Goal: Task Accomplishment & Management: Use online tool/utility

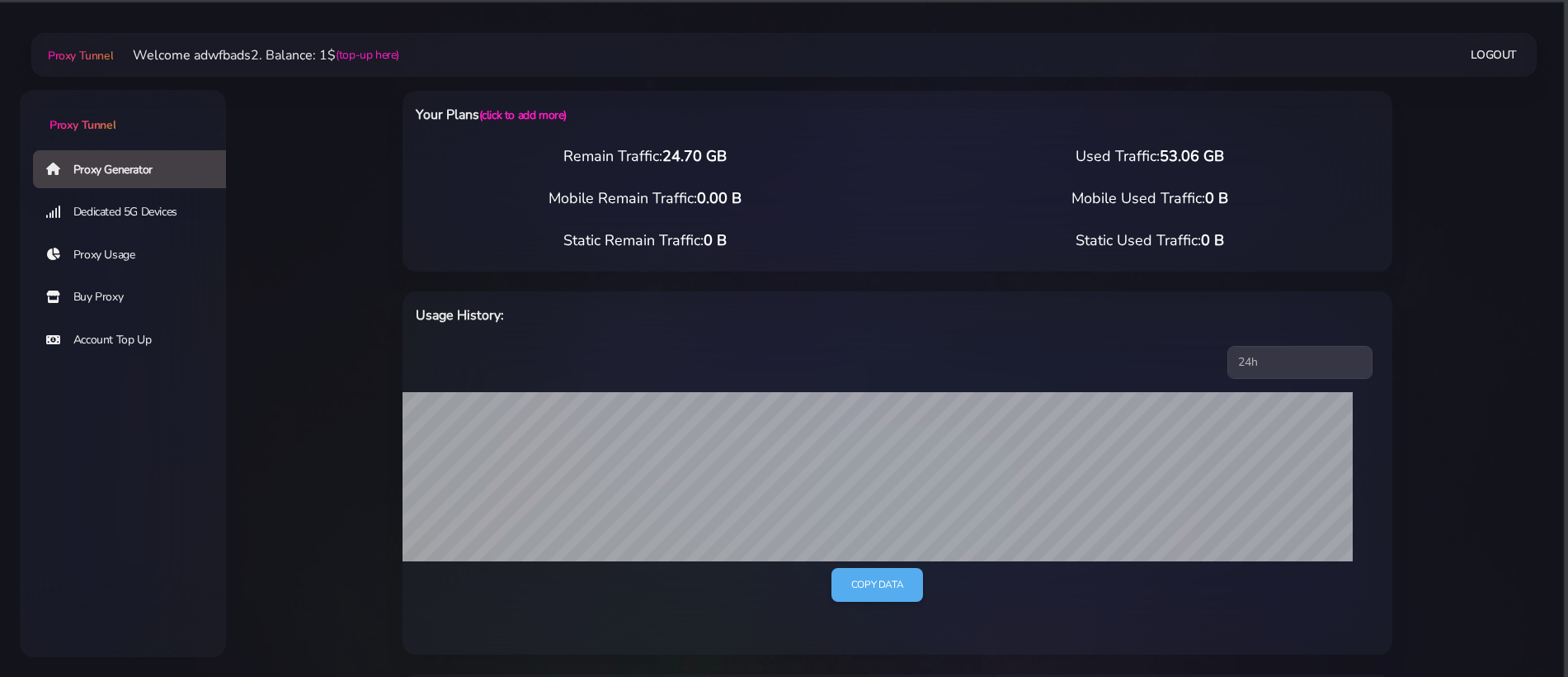
select select "NL"
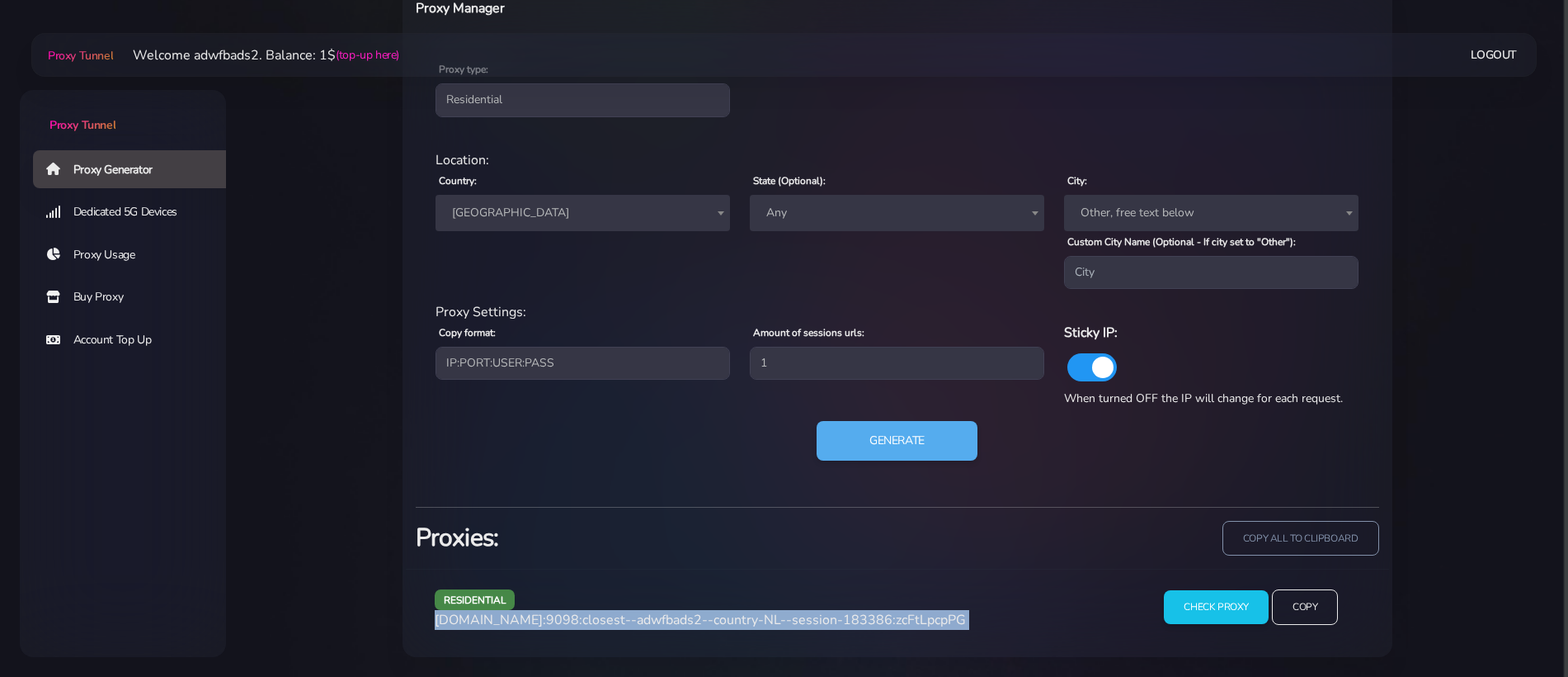
click at [591, 213] on span "[GEOGRAPHIC_DATA]" at bounding box center [583, 212] width 275 height 23
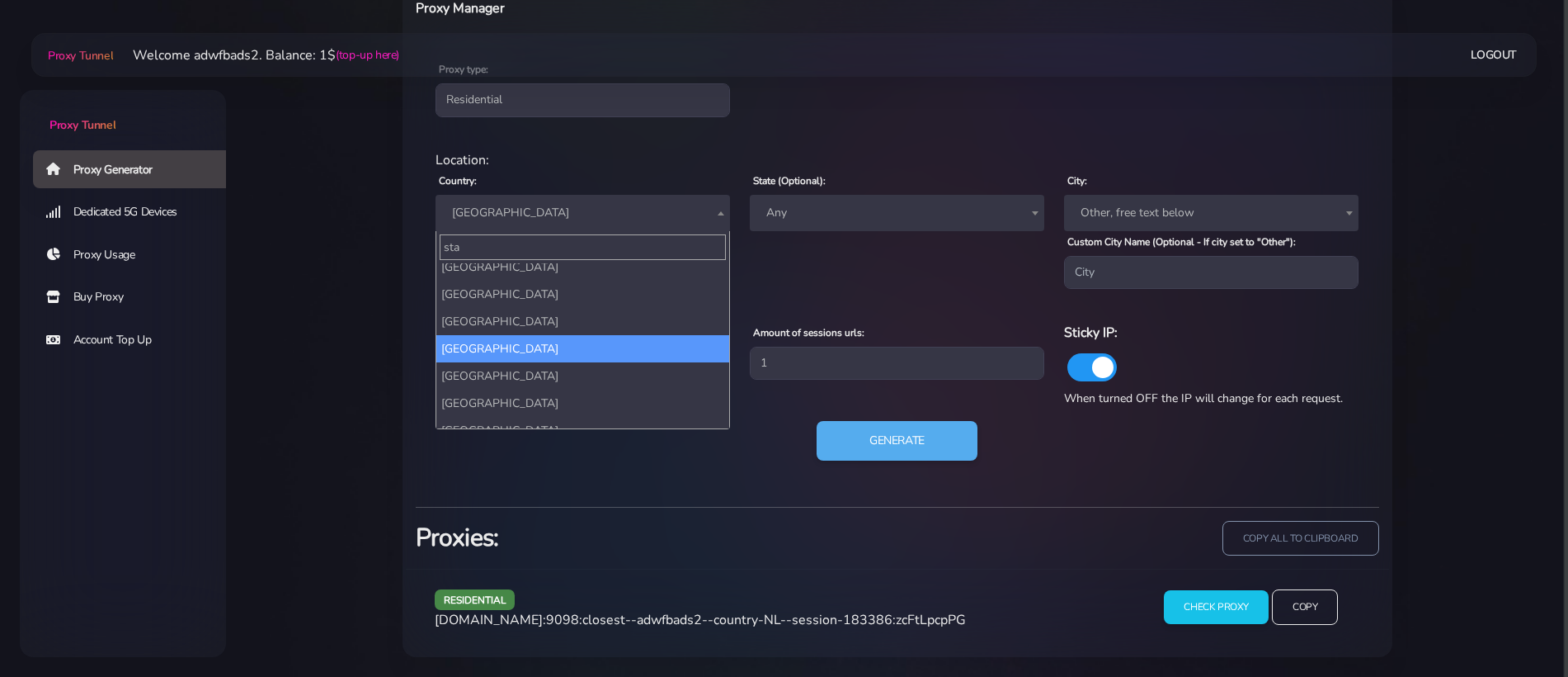
scroll to position [0, 0]
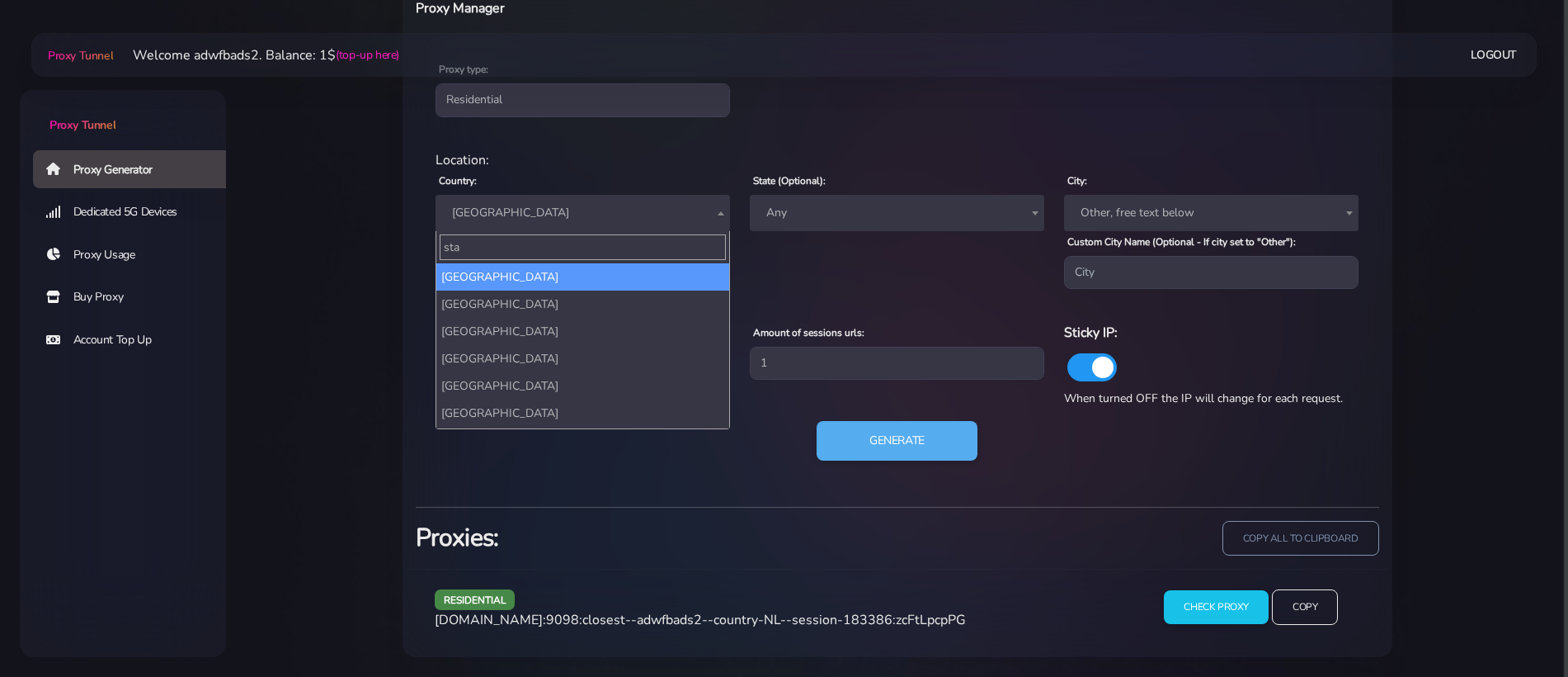
type input "stat"
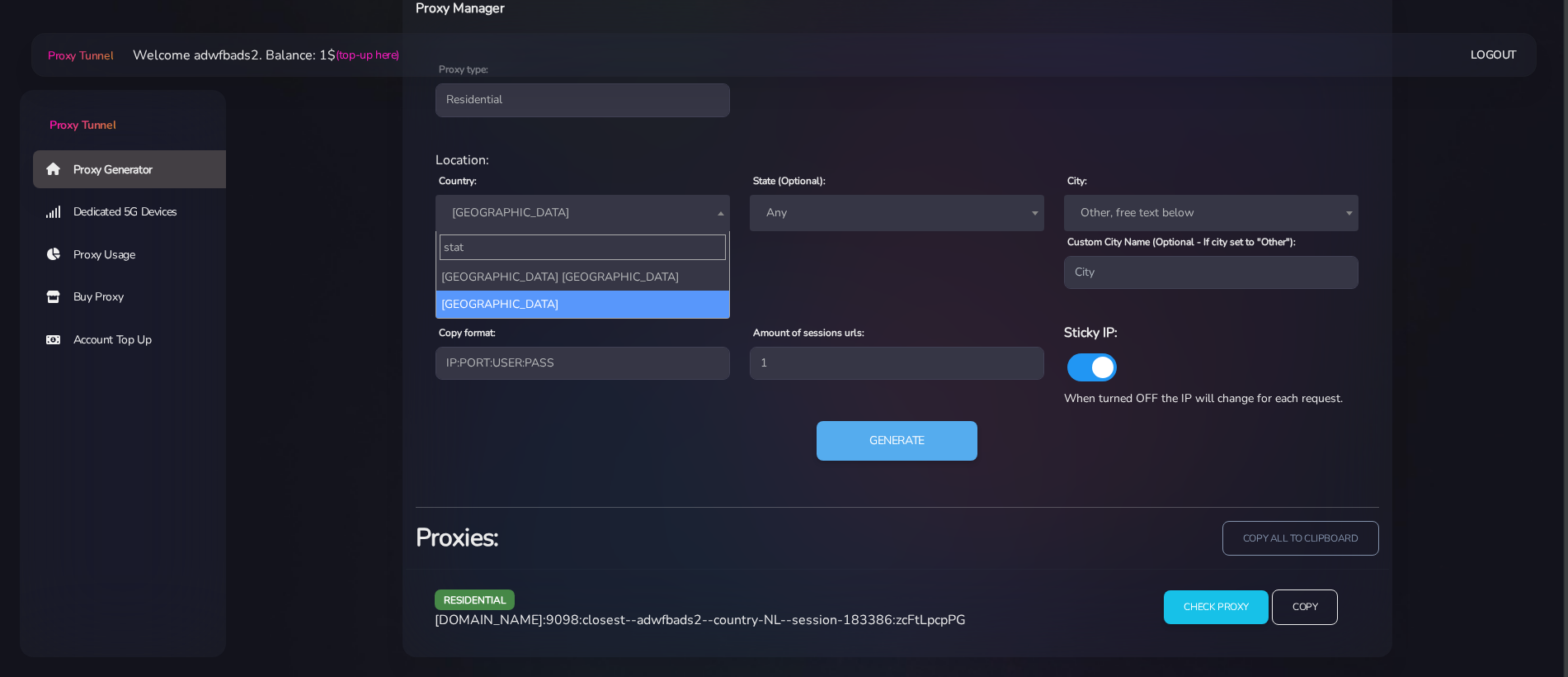
select select "US"
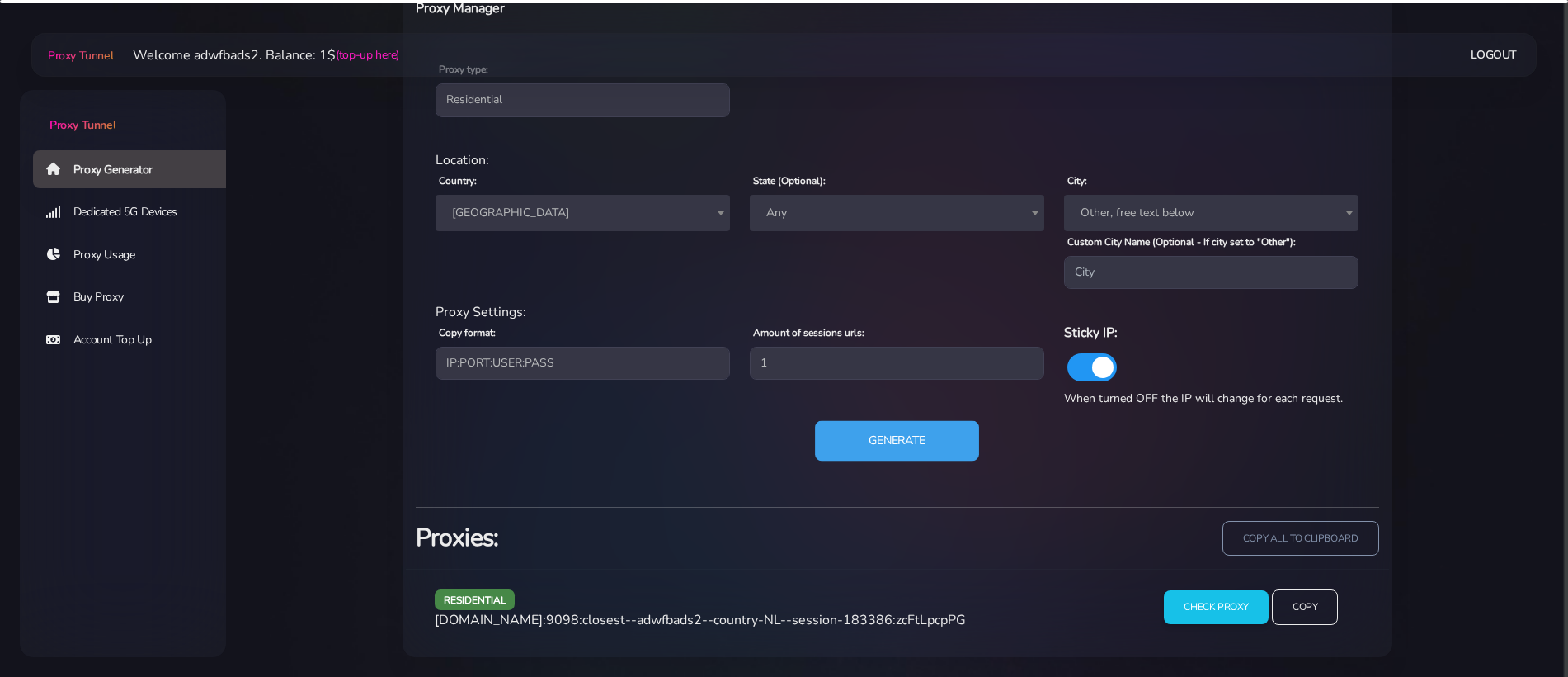
click at [915, 423] on button "Generate" at bounding box center [896, 441] width 164 height 41
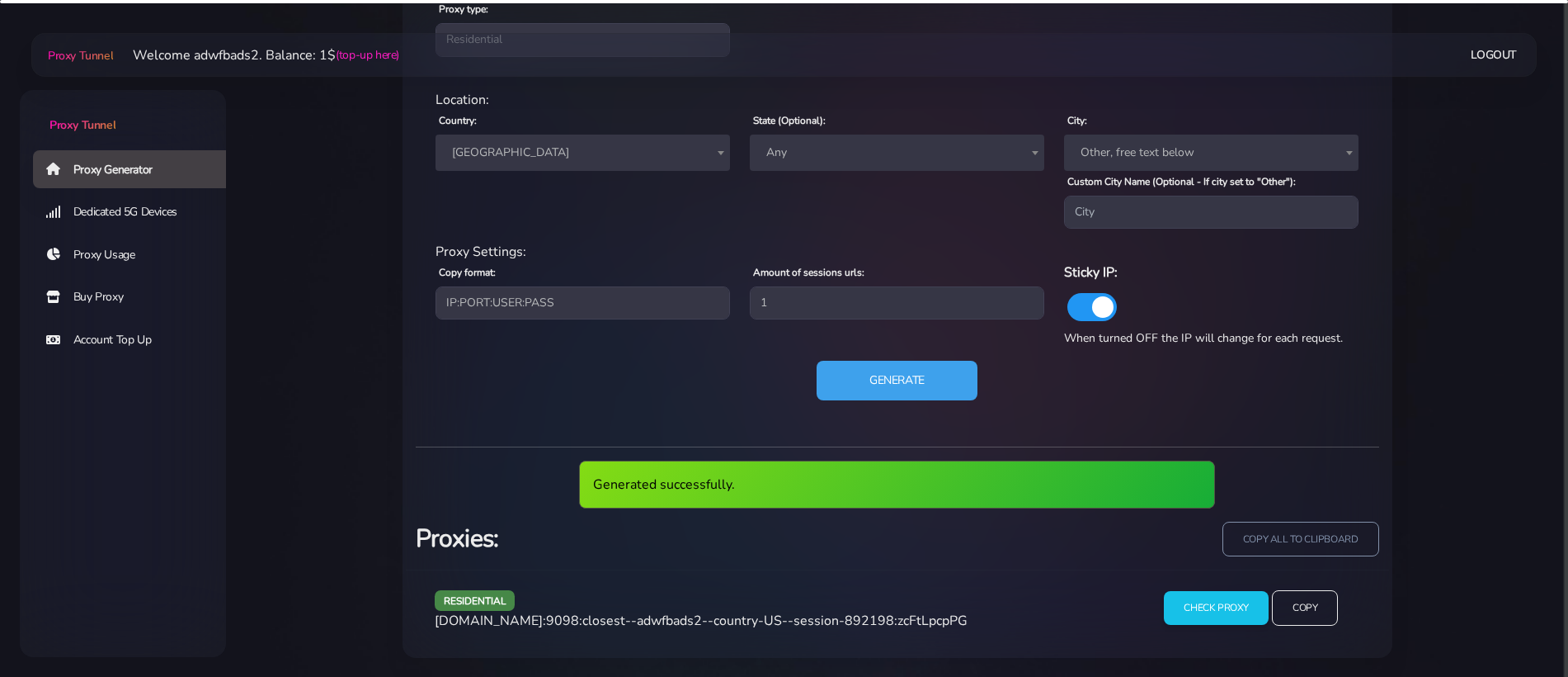
scroll to position [751, 0]
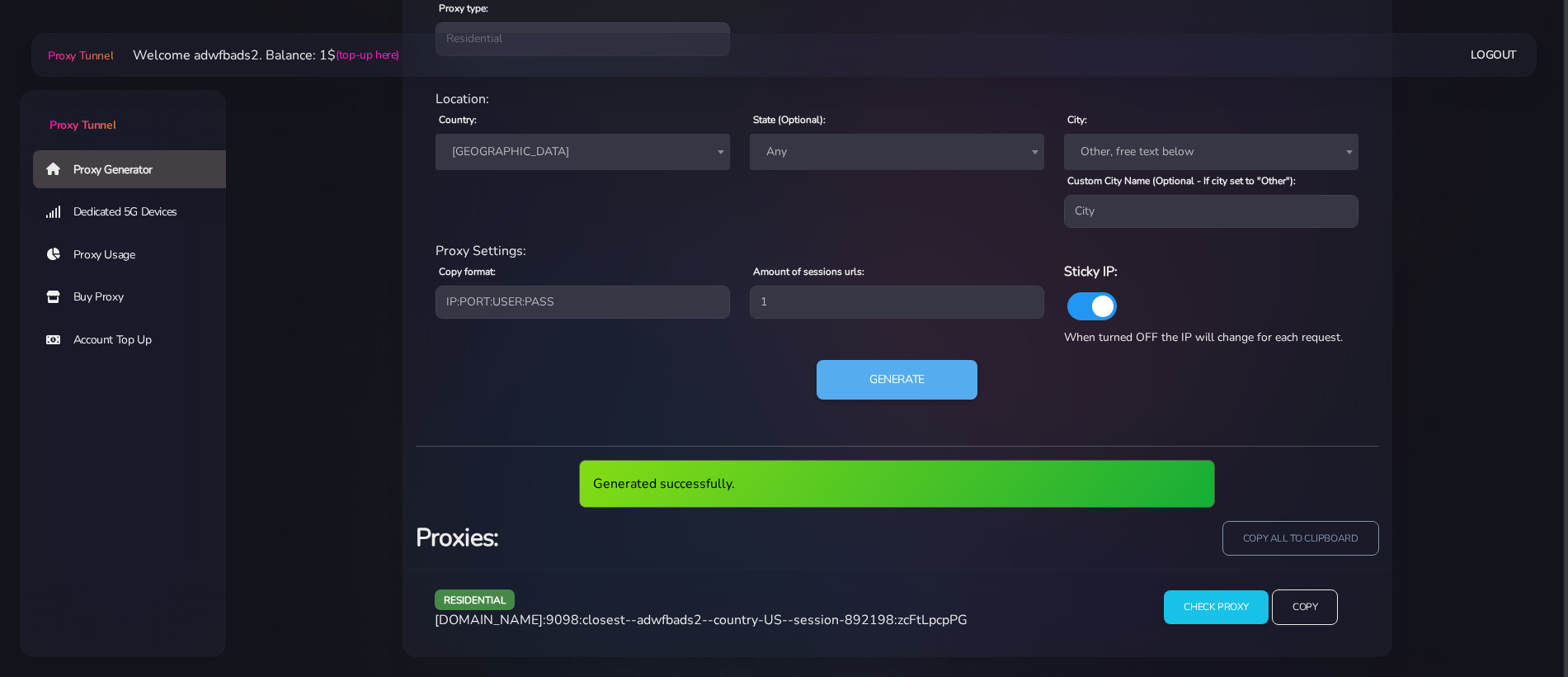
click at [765, 623] on span "[DOMAIN_NAME]:9098:closest--adwfbads2--country-US--session-892198:zcFtLpcpPG" at bounding box center [701, 620] width 533 height 18
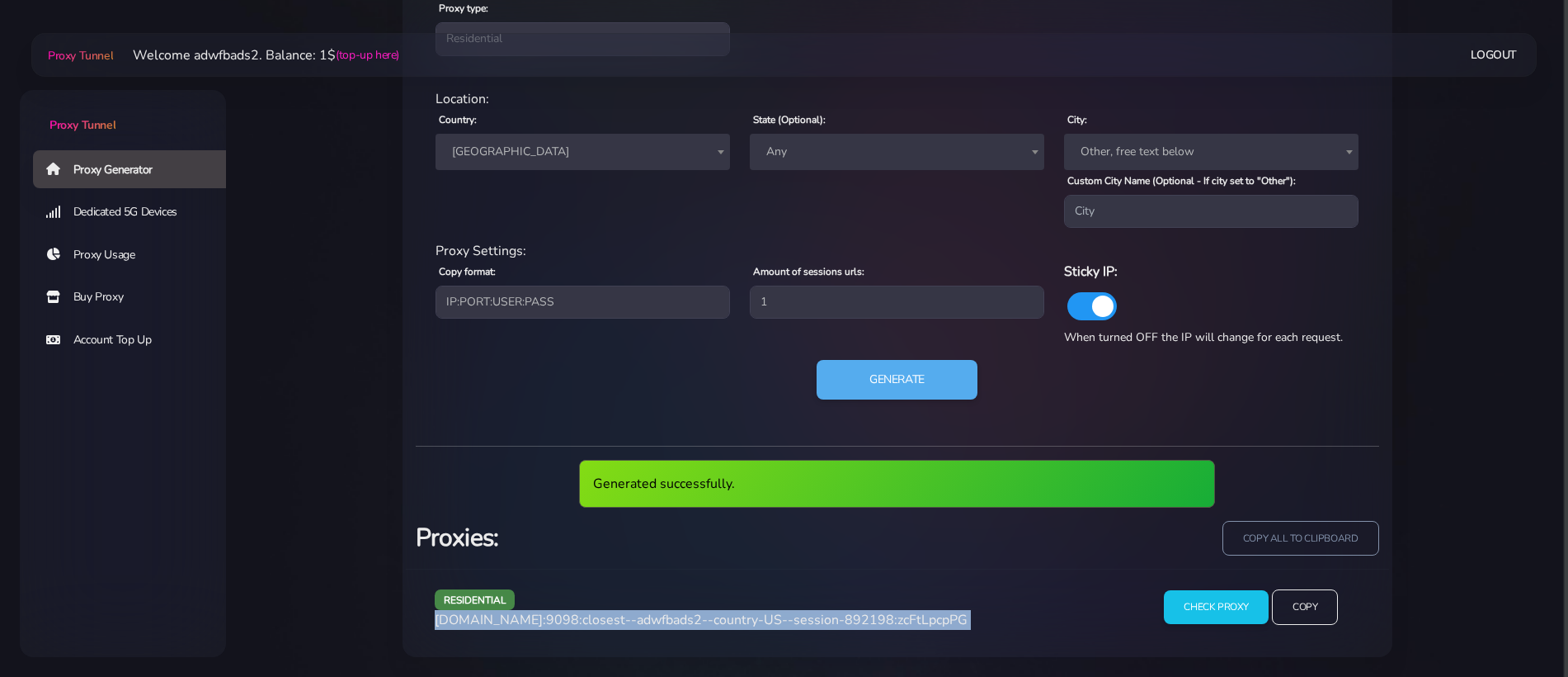
click at [765, 623] on span "[DOMAIN_NAME]:9098:closest--adwfbads2--country-US--session-892198:zcFtLpcpPG" at bounding box center [701, 620] width 533 height 18
copy div "[DOMAIN_NAME]:9098:closest--adwfbads2--country-US--session-892198:zcFtLpcpPG"
